Goal: Task Accomplishment & Management: Manage account settings

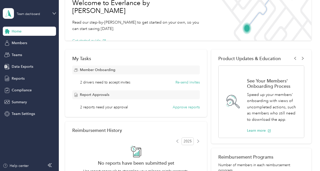
scroll to position [37, 0]
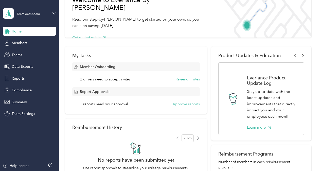
click at [180, 103] on button "Approve reports" at bounding box center [186, 104] width 27 height 5
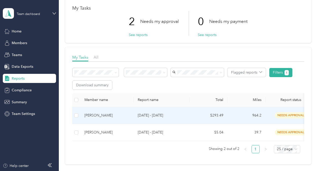
scroll to position [28, 0]
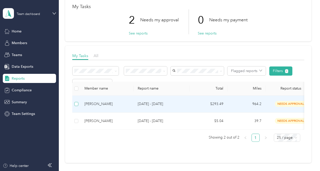
click at [76, 101] on table "Member name Report name Total Miles Report status Submitted on Program Approver…" at bounding box center [283, 106] width 422 height 48
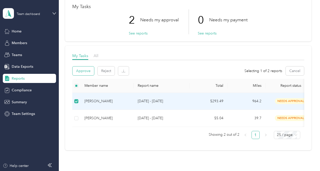
click at [81, 69] on button "Approve" at bounding box center [84, 71] width 22 height 9
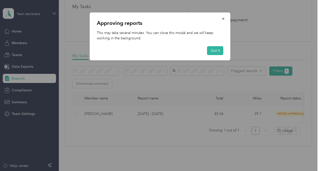
click at [76, 113] on div at bounding box center [160, 85] width 320 height 171
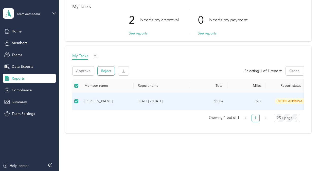
click at [107, 70] on button "Reject" at bounding box center [106, 71] width 17 height 9
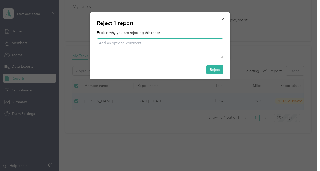
click at [104, 45] on textarea at bounding box center [160, 48] width 127 height 20
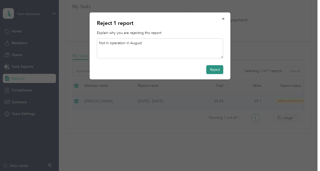
type textarea "Not in operation in August"
click at [212, 68] on button "Reject" at bounding box center [215, 69] width 17 height 9
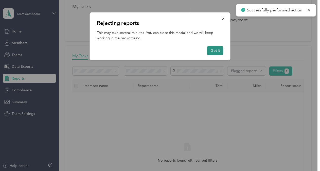
click at [211, 50] on button "Got it" at bounding box center [215, 50] width 16 height 9
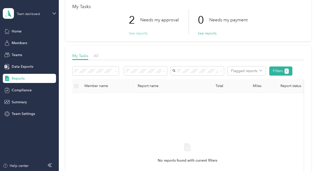
click at [142, 33] on button "See reports" at bounding box center [138, 33] width 19 height 5
click at [137, 34] on button "See reports" at bounding box center [138, 33] width 19 height 5
click at [97, 55] on span "All" at bounding box center [96, 55] width 5 height 5
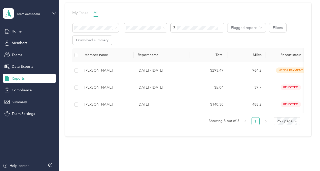
scroll to position [72, 0]
